Goal: Task Accomplishment & Management: Manage account settings

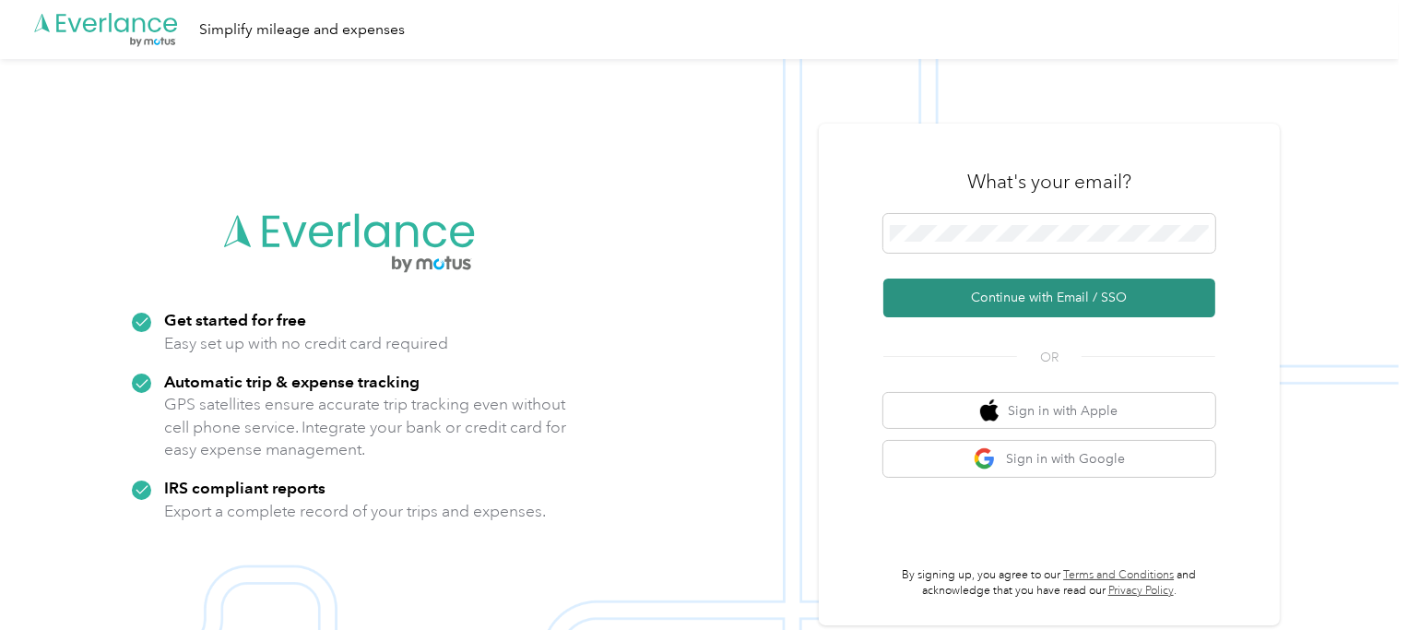
click at [1012, 301] on button "Continue with Email / SSO" at bounding box center [1049, 297] width 332 height 39
click at [1034, 300] on button "Continue with Email / SSO" at bounding box center [1049, 297] width 332 height 39
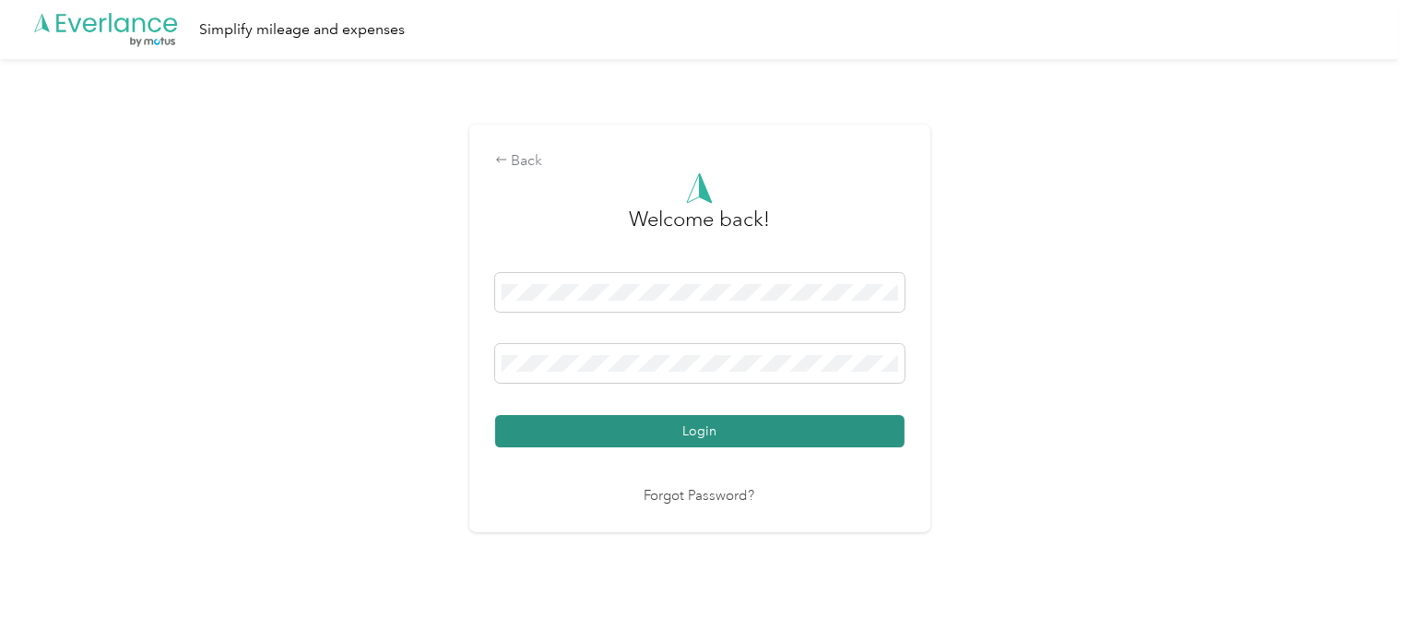
click at [694, 438] on button "Login" at bounding box center [699, 431] width 409 height 32
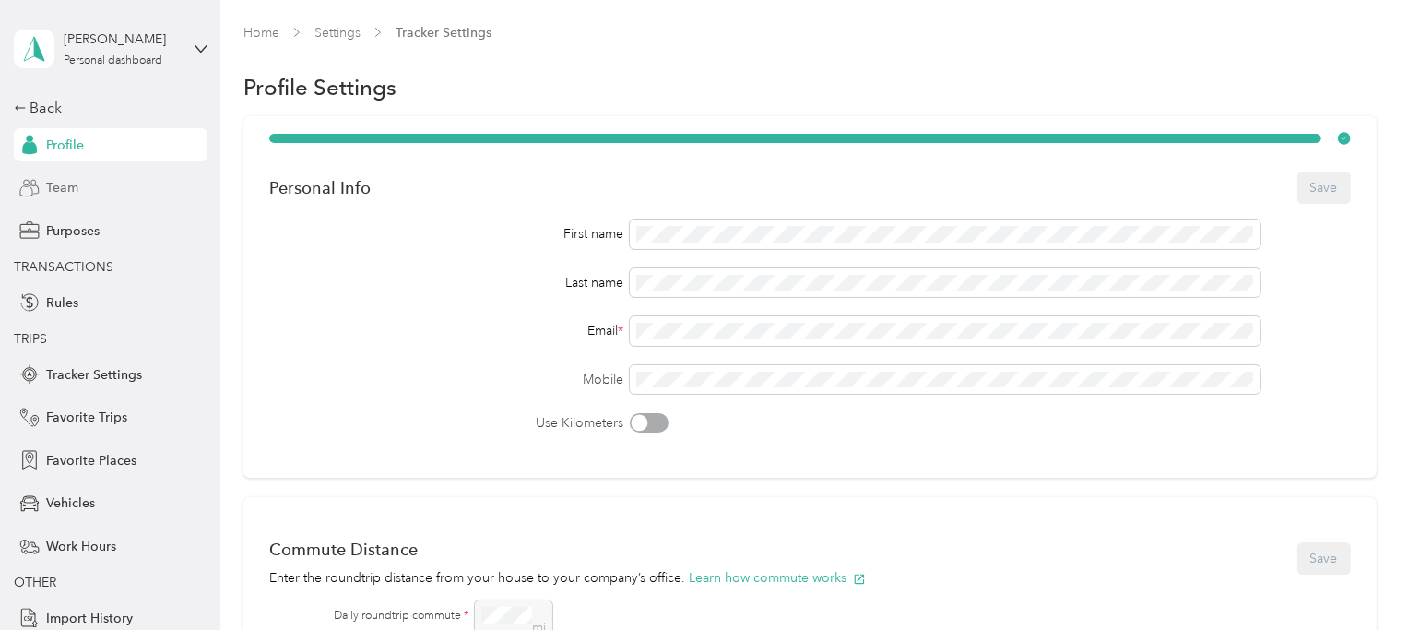
click at [54, 189] on span "Team" at bounding box center [62, 187] width 32 height 19
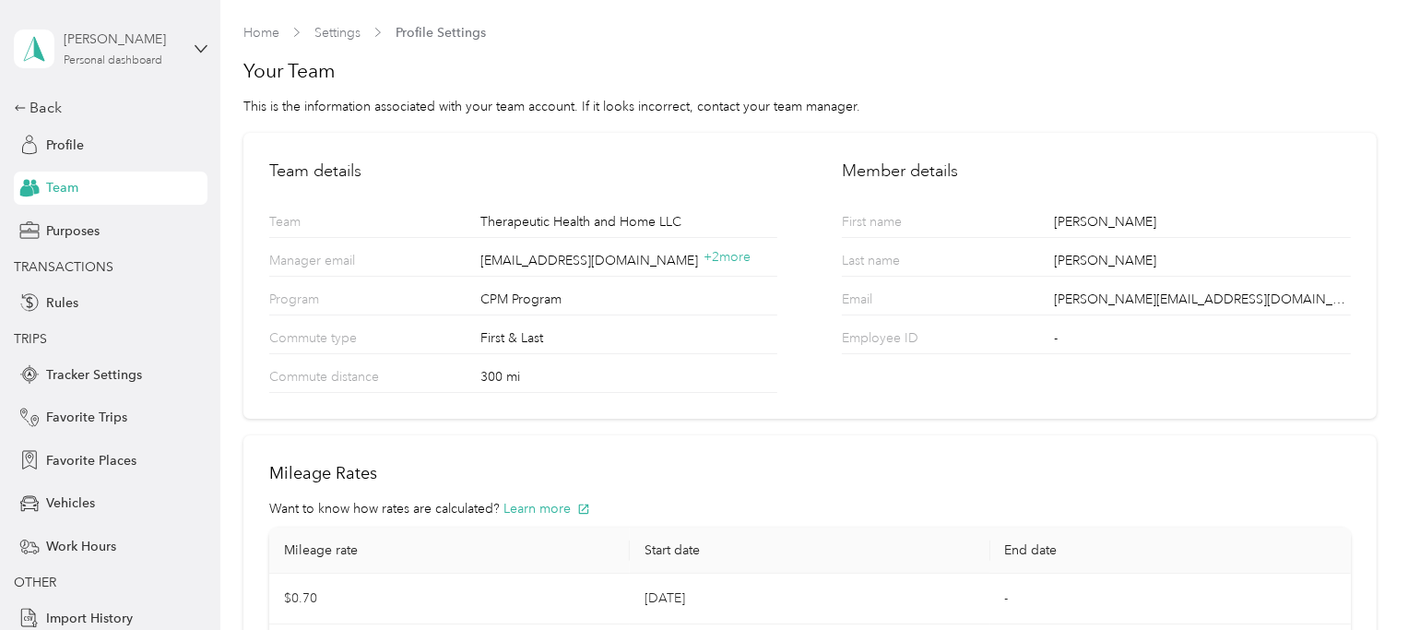
click at [97, 55] on div "Personal dashboard" at bounding box center [113, 60] width 99 height 11
click at [94, 161] on div "Team dashboard" at bounding box center [254, 152] width 467 height 32
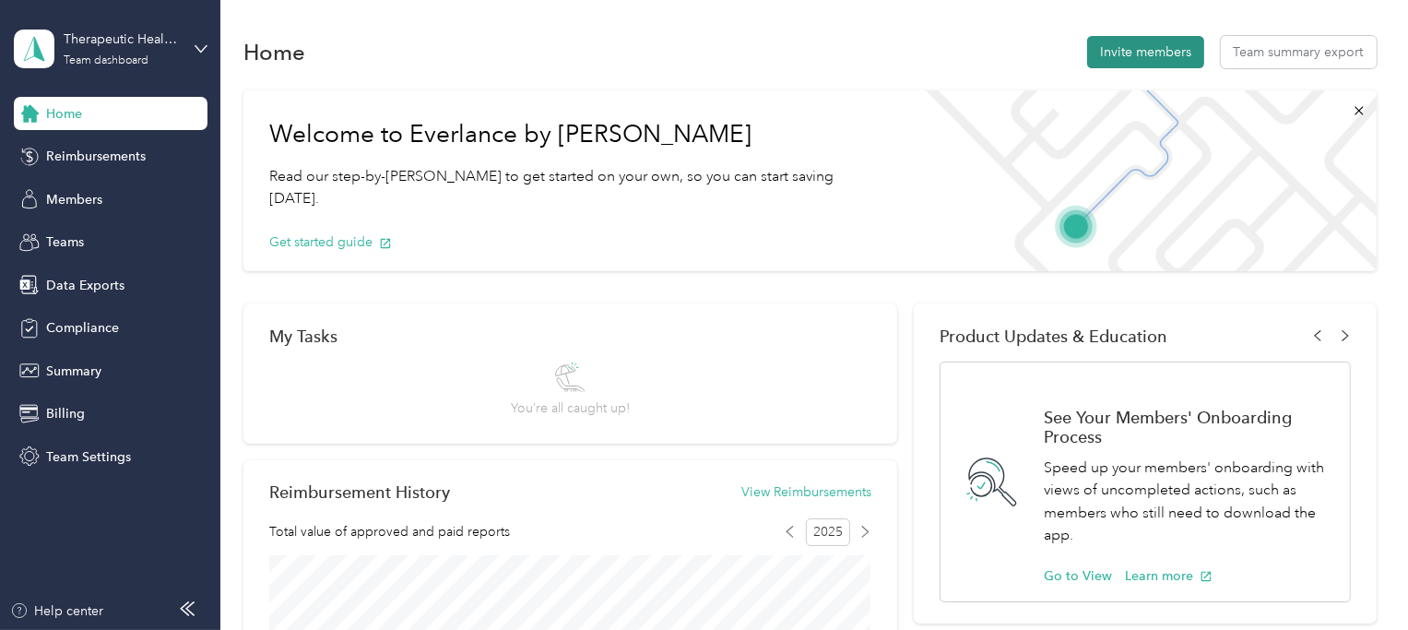
click at [1137, 59] on button "Invite members" at bounding box center [1145, 52] width 117 height 32
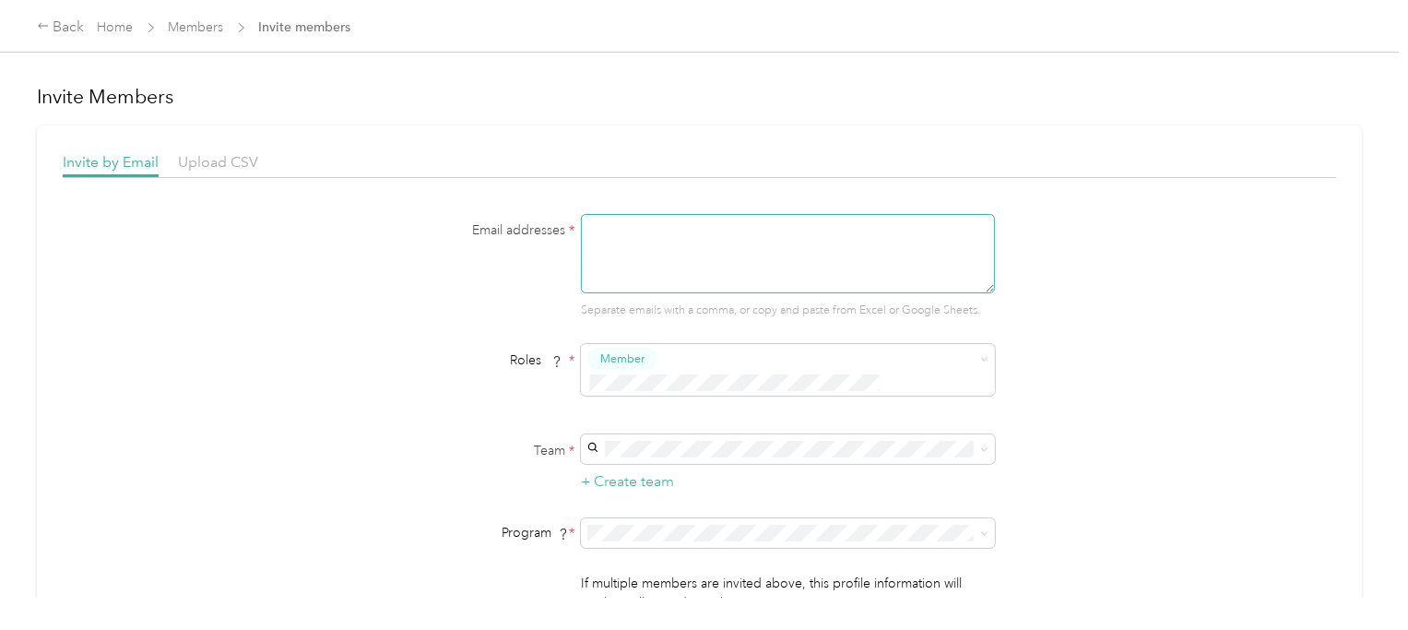
click at [698, 255] on textarea at bounding box center [788, 253] width 414 height 79
type textarea "[PERSON_NAME][EMAIL_ADDRESS][DOMAIN_NAME]"
click at [753, 434] on span at bounding box center [788, 449] width 414 height 30
click at [731, 455] on span "Therapeutic Health and Home LLC" at bounding box center [693, 457] width 201 height 16
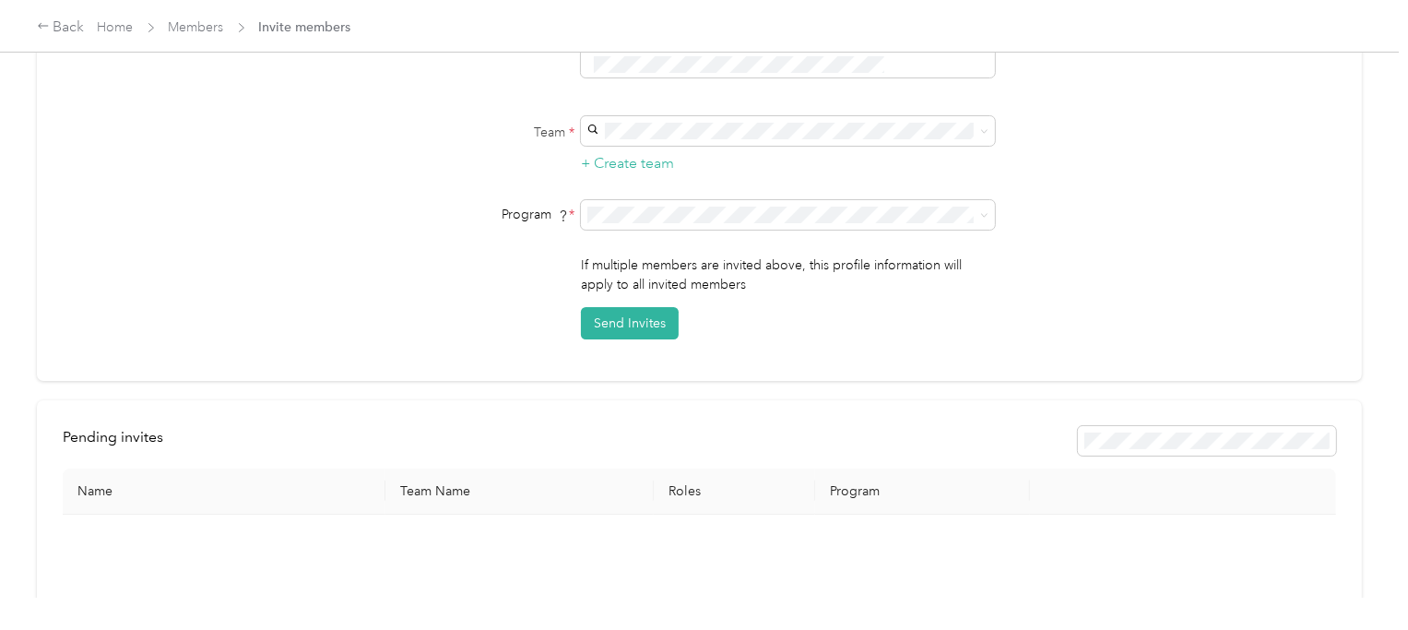
scroll to position [320, 0]
click at [645, 305] on button "Send Invites" at bounding box center [630, 321] width 98 height 32
